Goal: Task Accomplishment & Management: Manage account settings

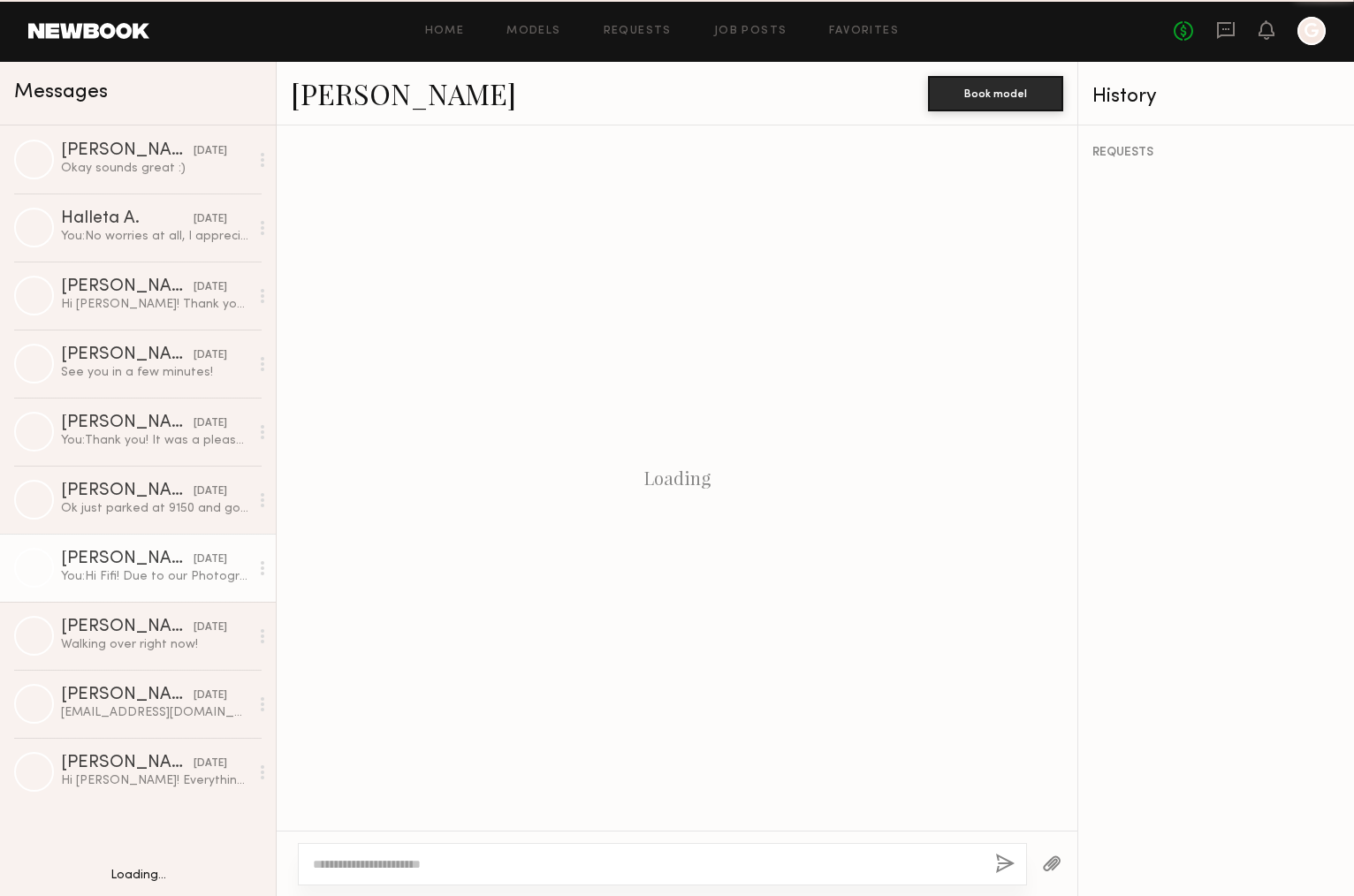
scroll to position [1024, 0]
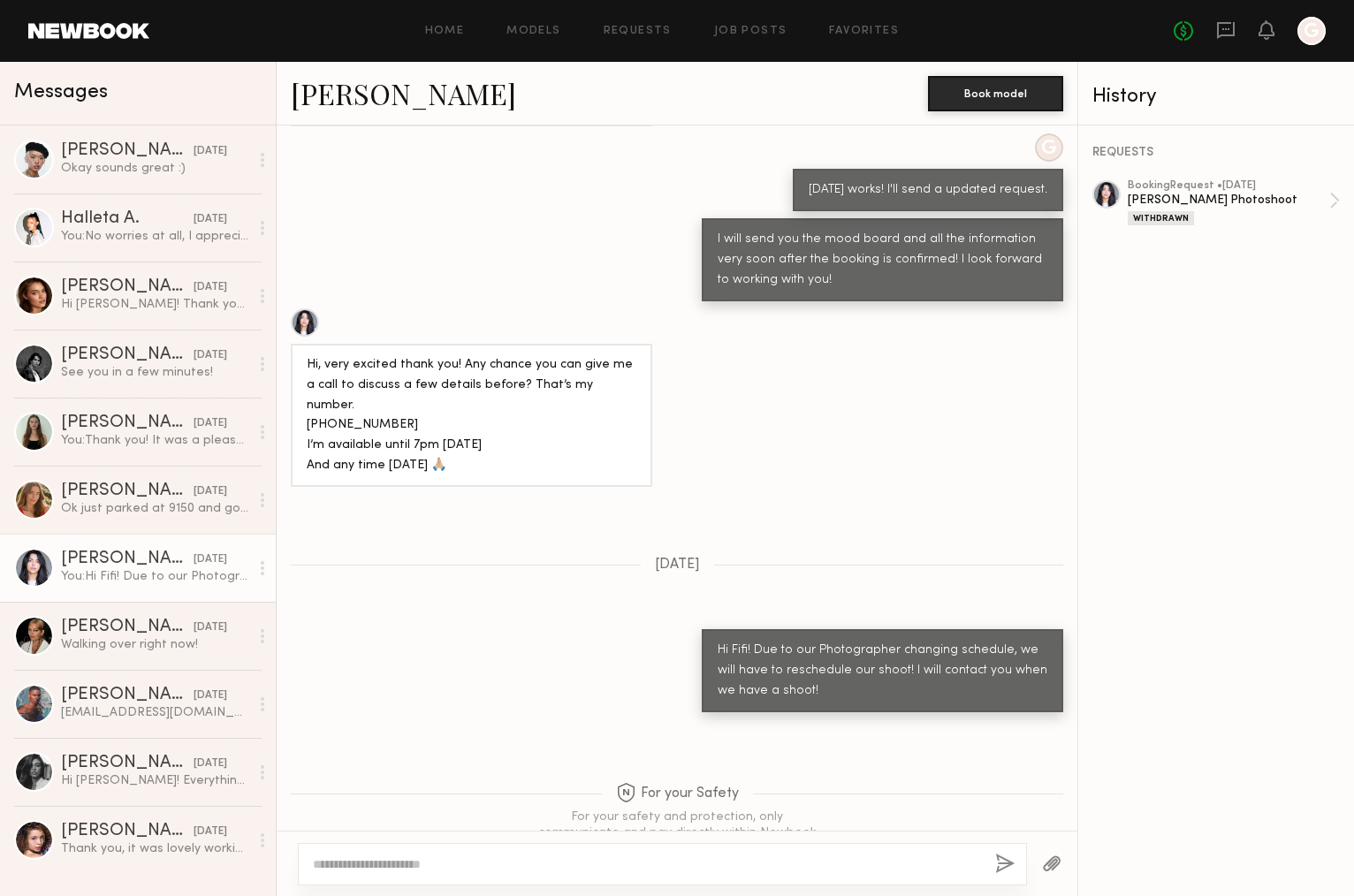
click at [542, 23] on div "Home Models Requests Job Posts Favorites Sign Out No fees up to $5,000 G" at bounding box center [737, 31] width 1176 height 28
click at [643, 33] on link "Requests" at bounding box center [636, 31] width 68 height 12
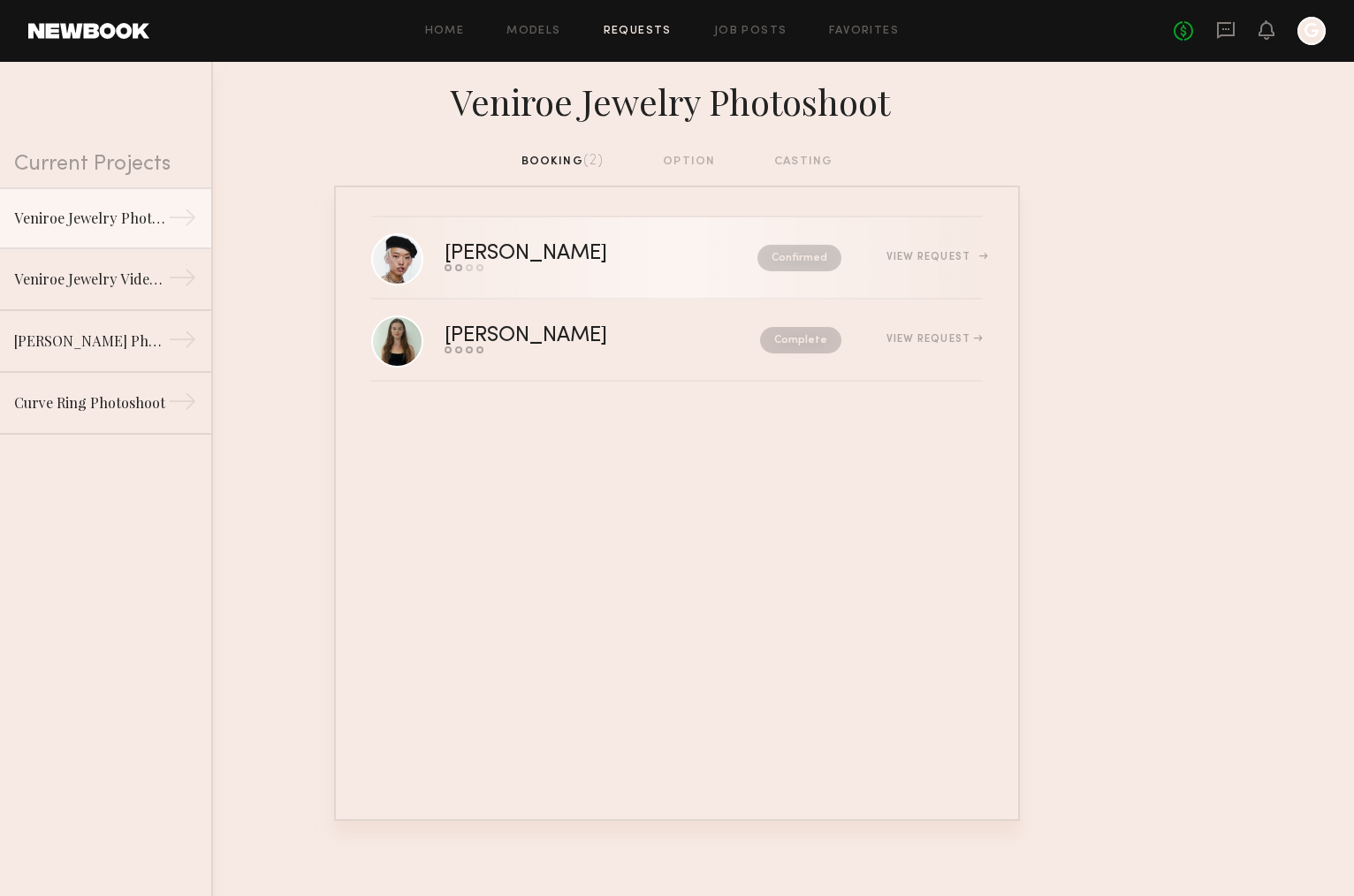
click at [619, 258] on div "[PERSON_NAME]" at bounding box center [563, 254] width 238 height 21
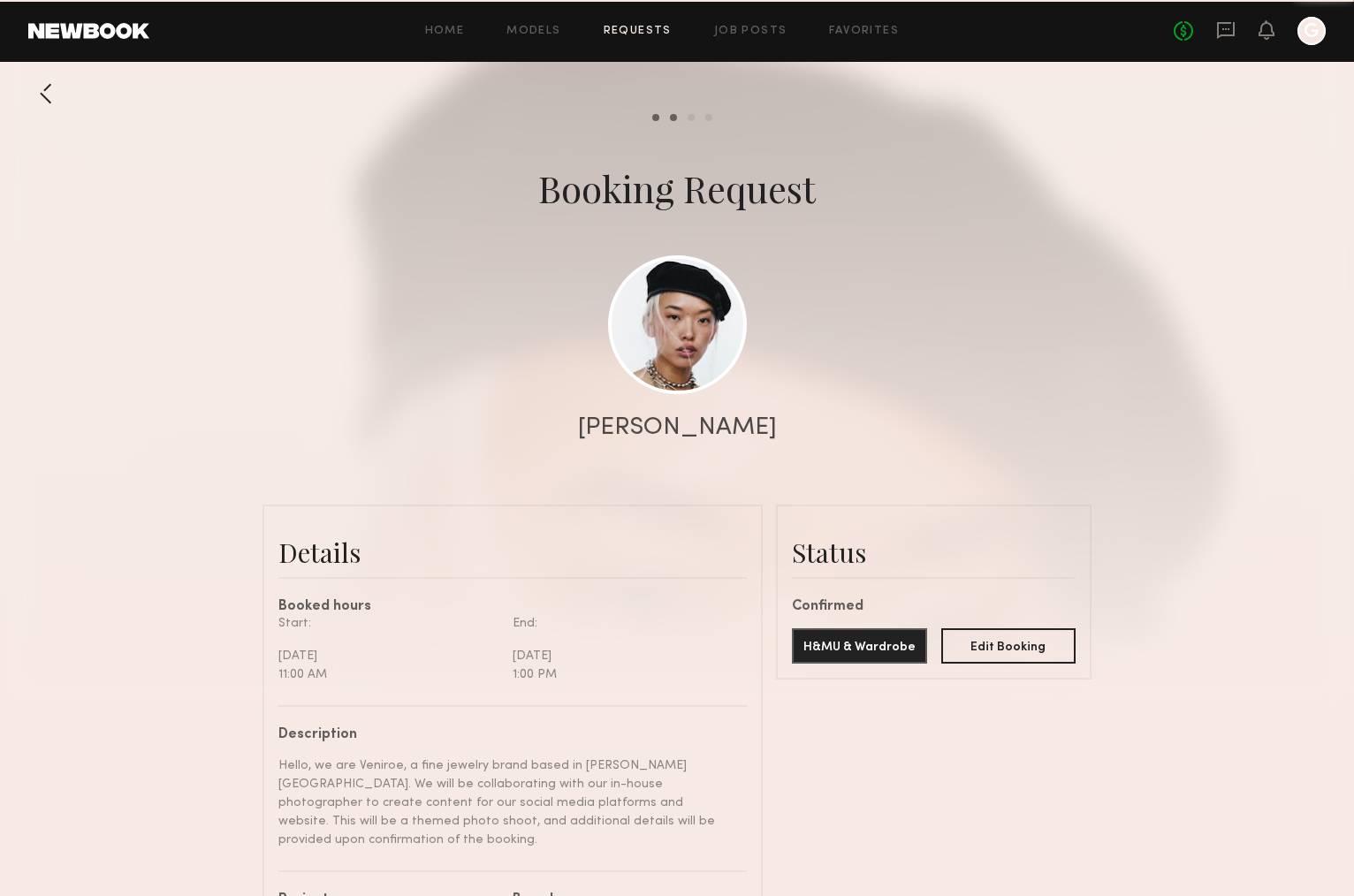
scroll to position [2031, 0]
